Goal: Find specific page/section: Find specific page/section

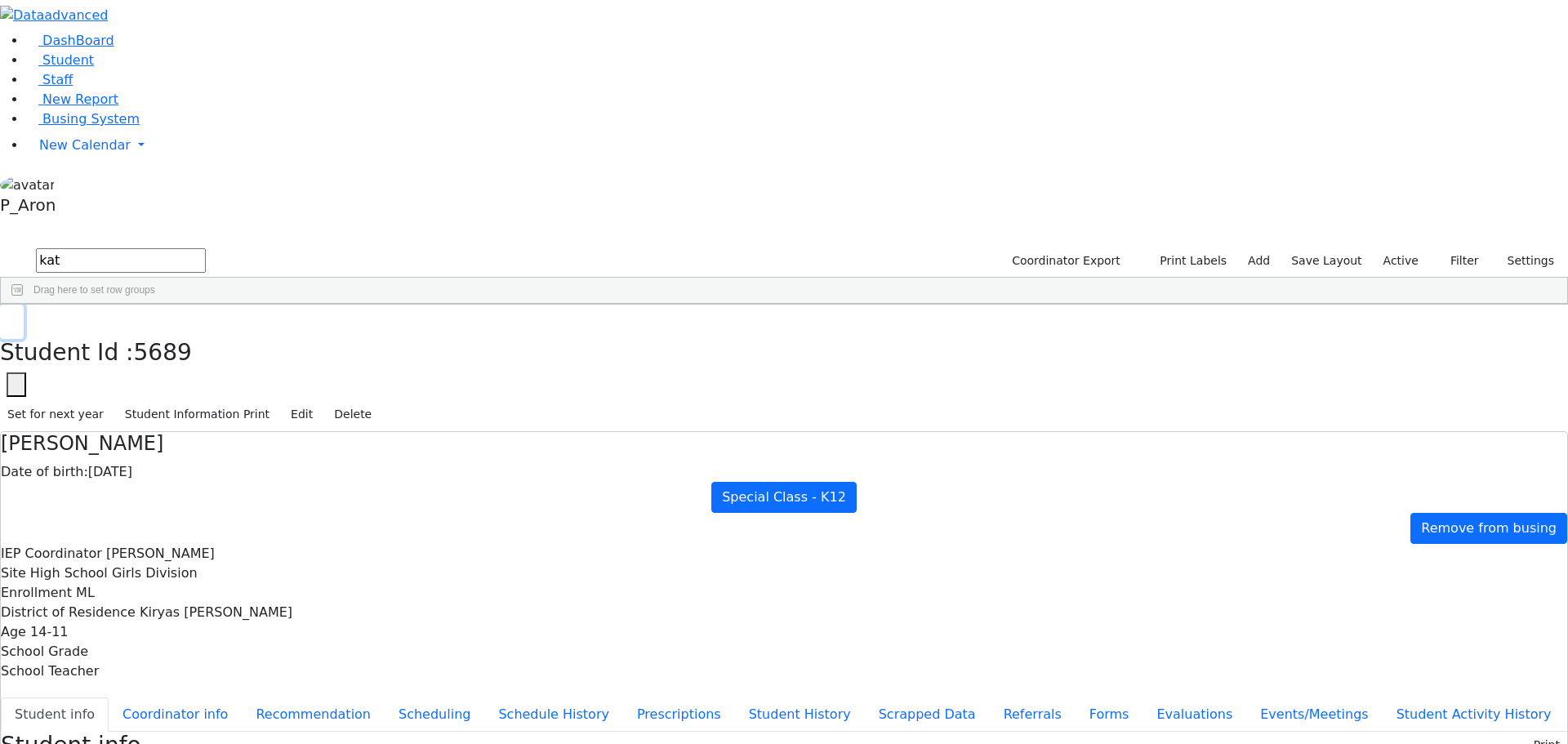
drag, startPoint x: 308, startPoint y: 23, endPoint x: 320, endPoint y: 71, distance: 49.5
click at [16, 317] on icon "button" at bounding box center [12, 322] width 9 height 10
click at [206, 249] on input "kat" at bounding box center [121, 260] width 170 height 25
type input "k"
type input "nove"
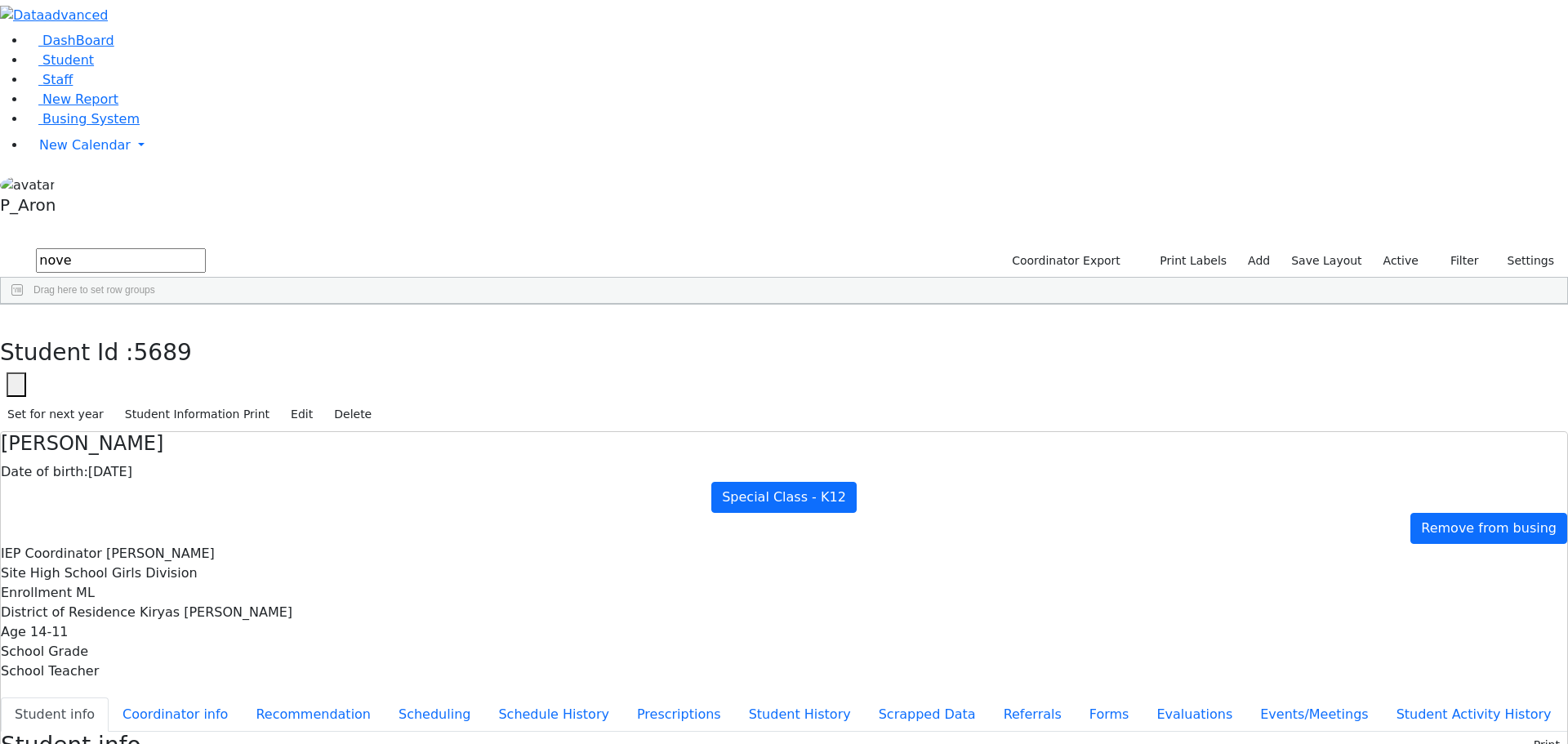
click at [206, 249] on input "nove" at bounding box center [121, 260] width 170 height 25
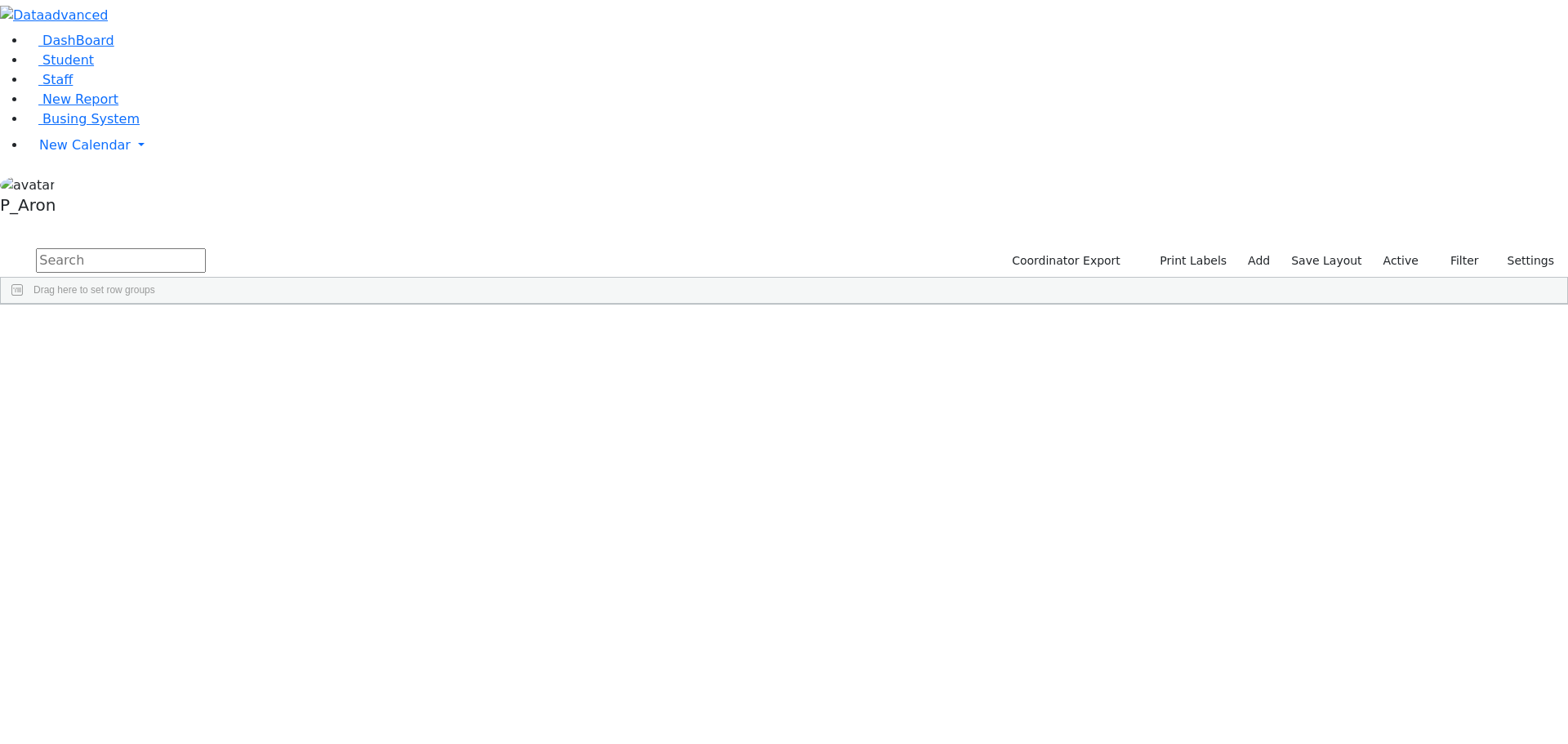
click at [206, 249] on input "text" at bounding box center [121, 260] width 170 height 25
type input "n"
type input "c"
